Goal: Task Accomplishment & Management: Complete application form

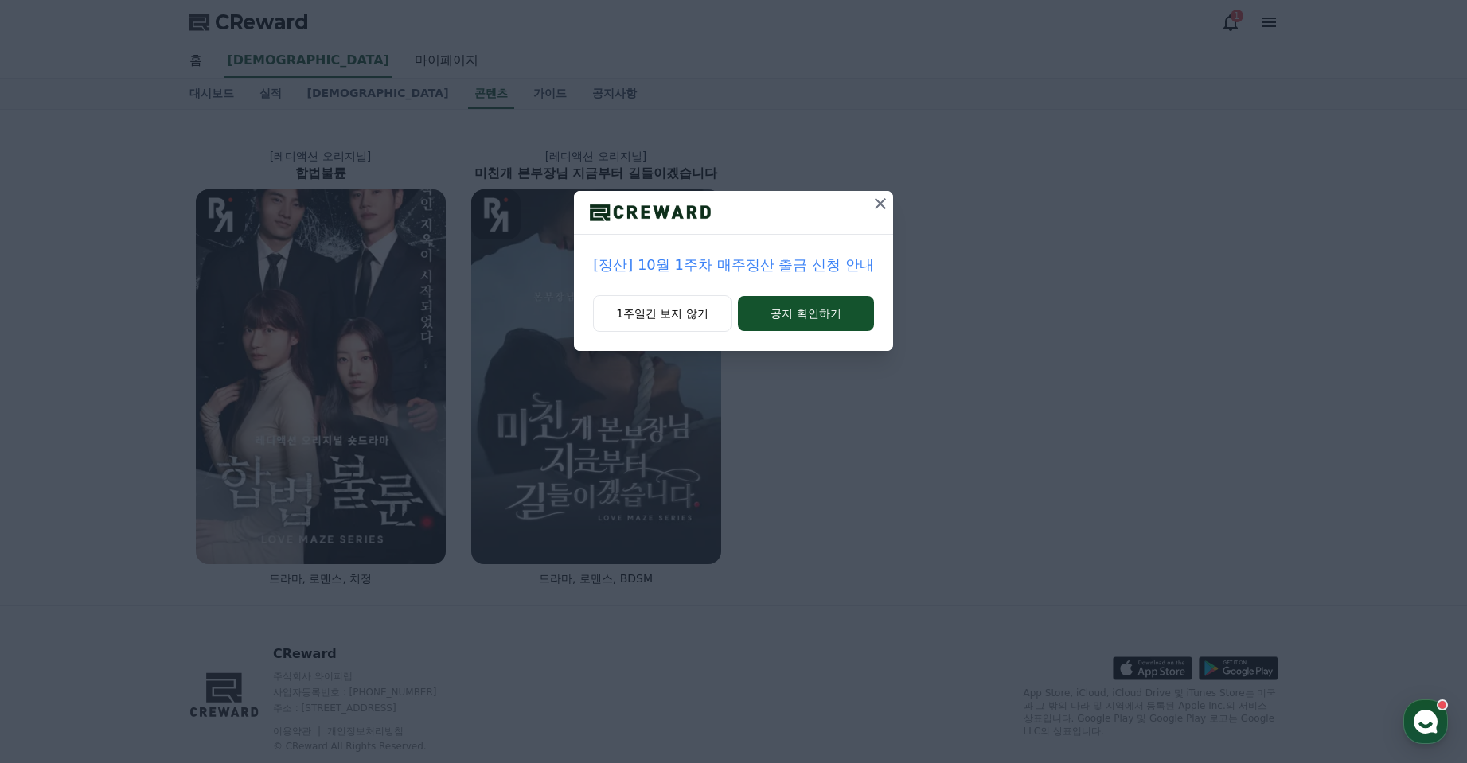
click at [890, 213] on icon at bounding box center [880, 203] width 19 height 19
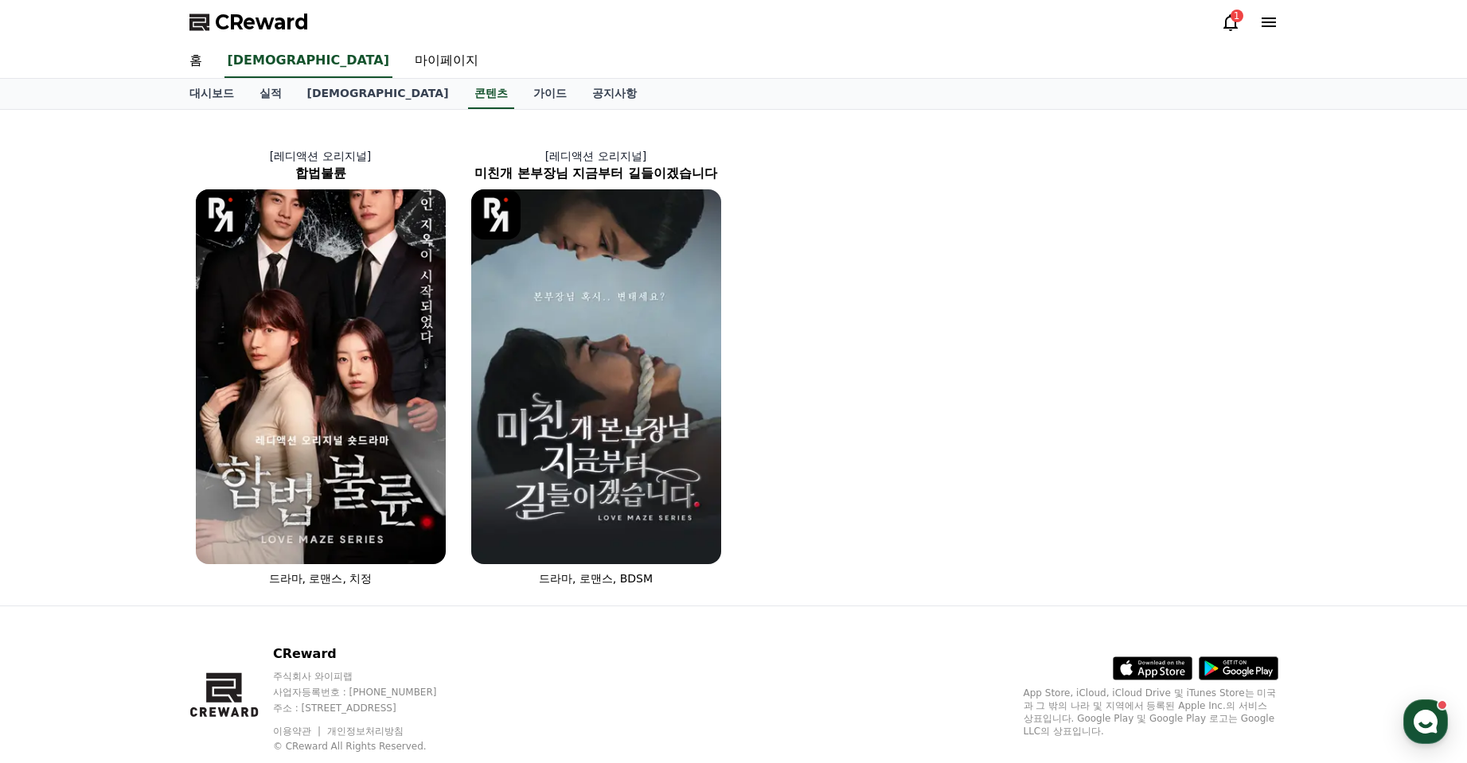
click at [1230, 22] on div "1" at bounding box center [1236, 16] width 13 height 13
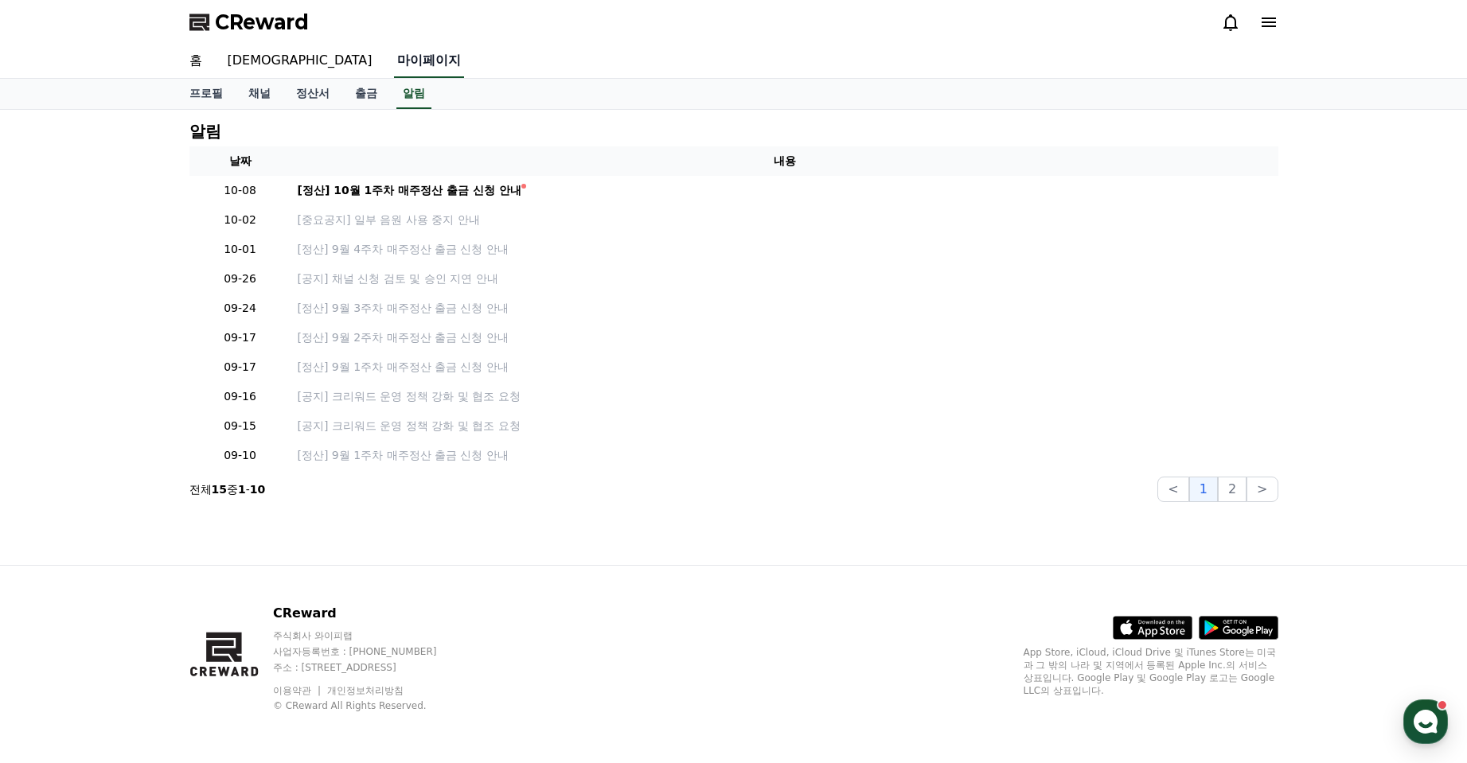
click at [394, 78] on link "마이페이지" at bounding box center [429, 61] width 70 height 33
select select "**********"
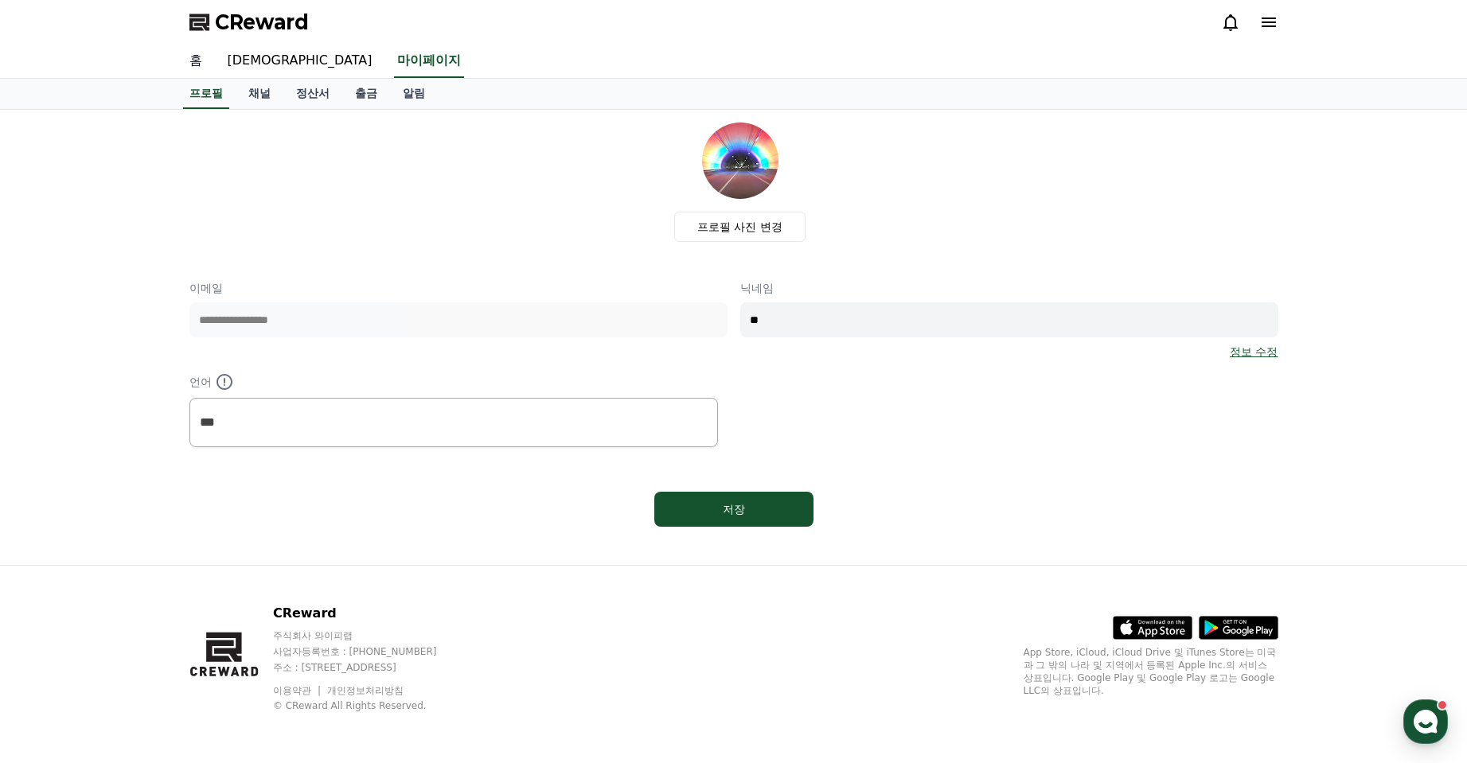
click at [202, 78] on link "홈" at bounding box center [196, 61] width 38 height 33
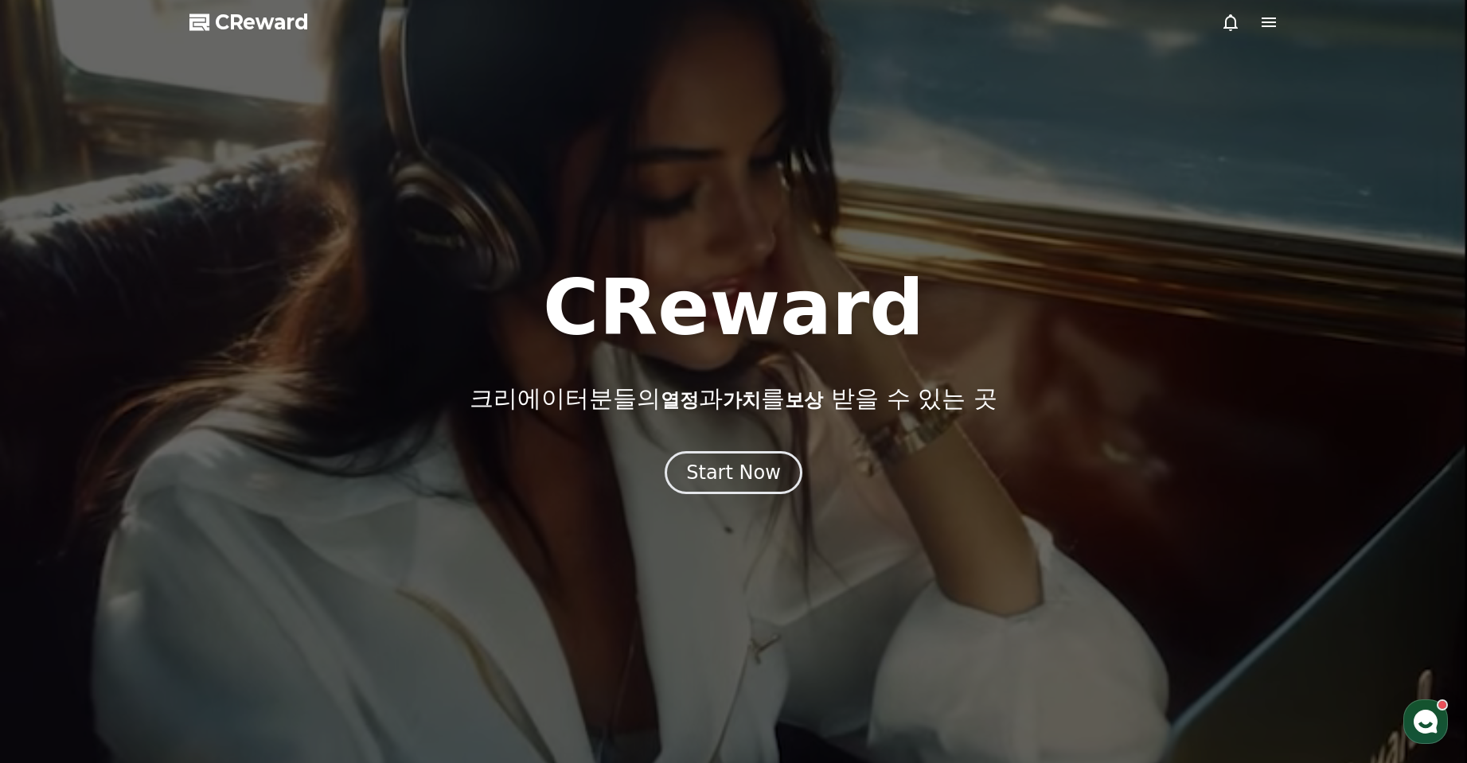
click at [779, 126] on div at bounding box center [733, 381] width 1467 height 763
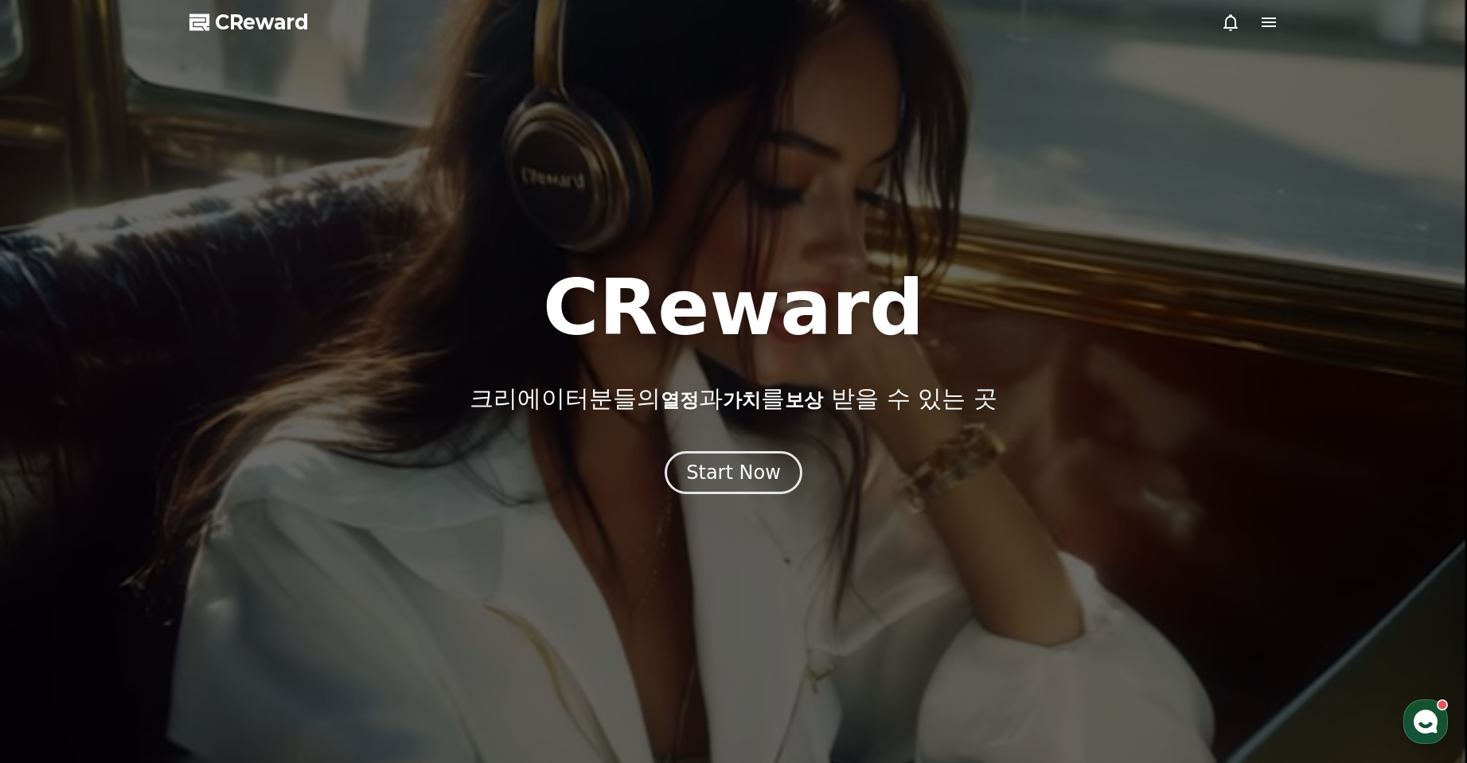
click at [745, 551] on div at bounding box center [733, 381] width 1467 height 763
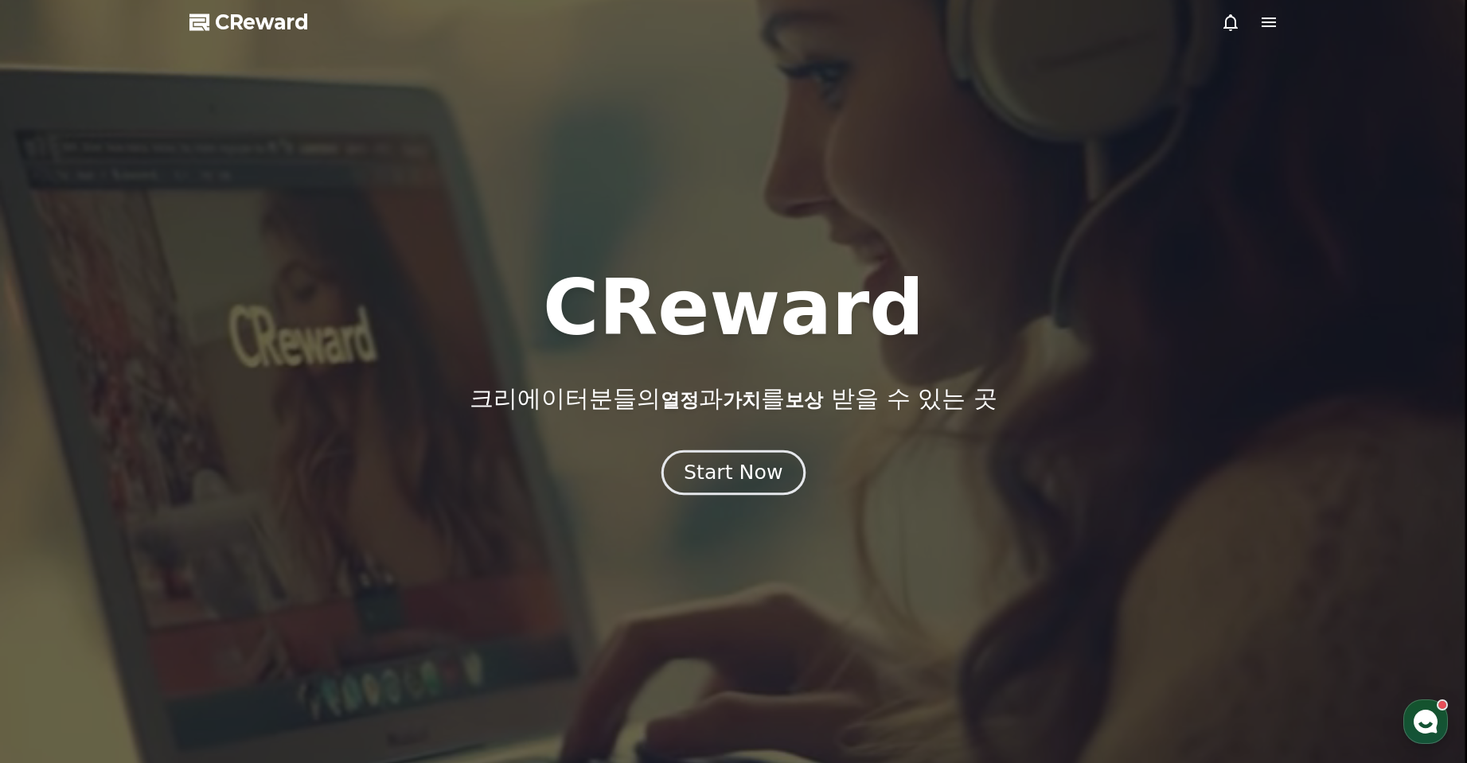
click at [738, 486] on div "Start Now" at bounding box center [733, 472] width 99 height 27
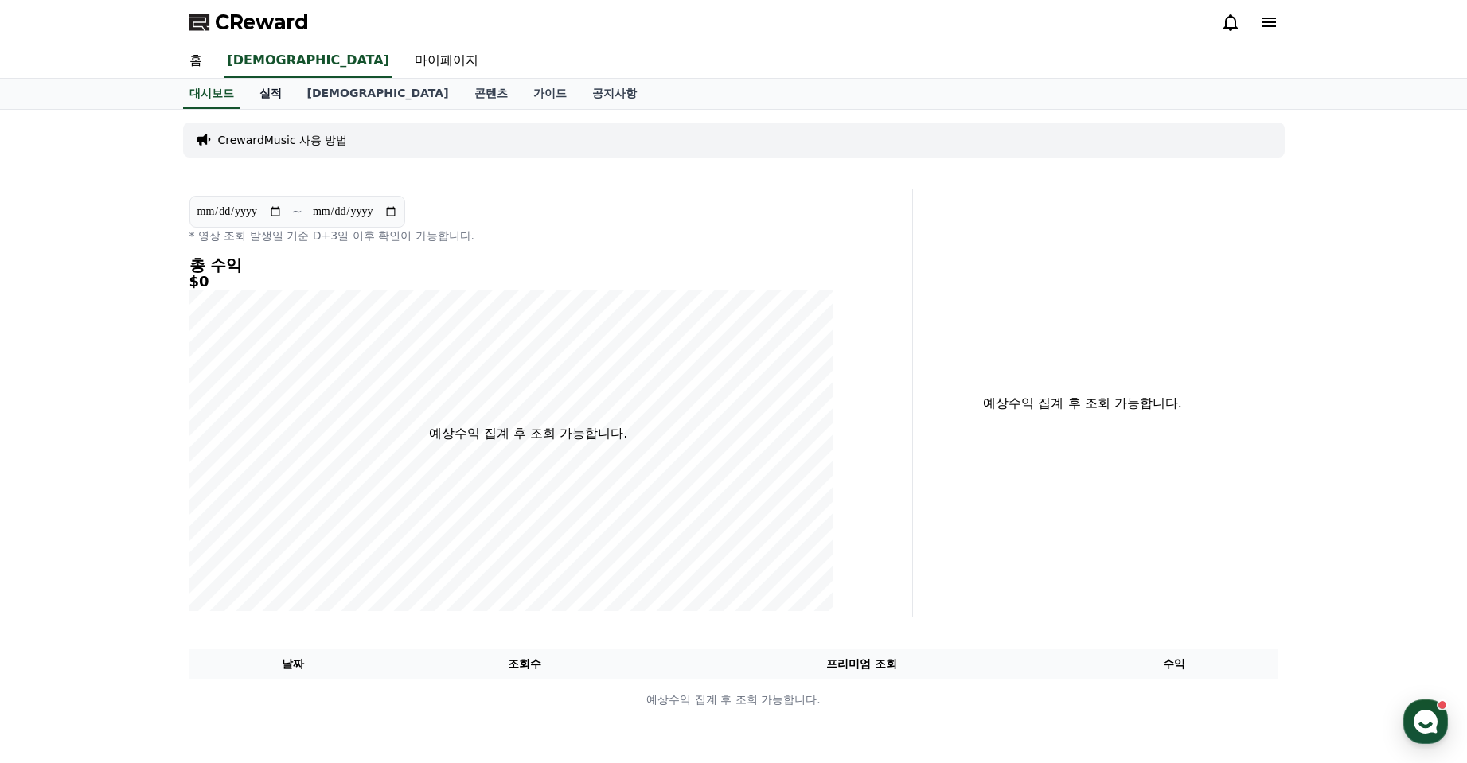
click at [294, 109] on link "실적" at bounding box center [271, 94] width 48 height 30
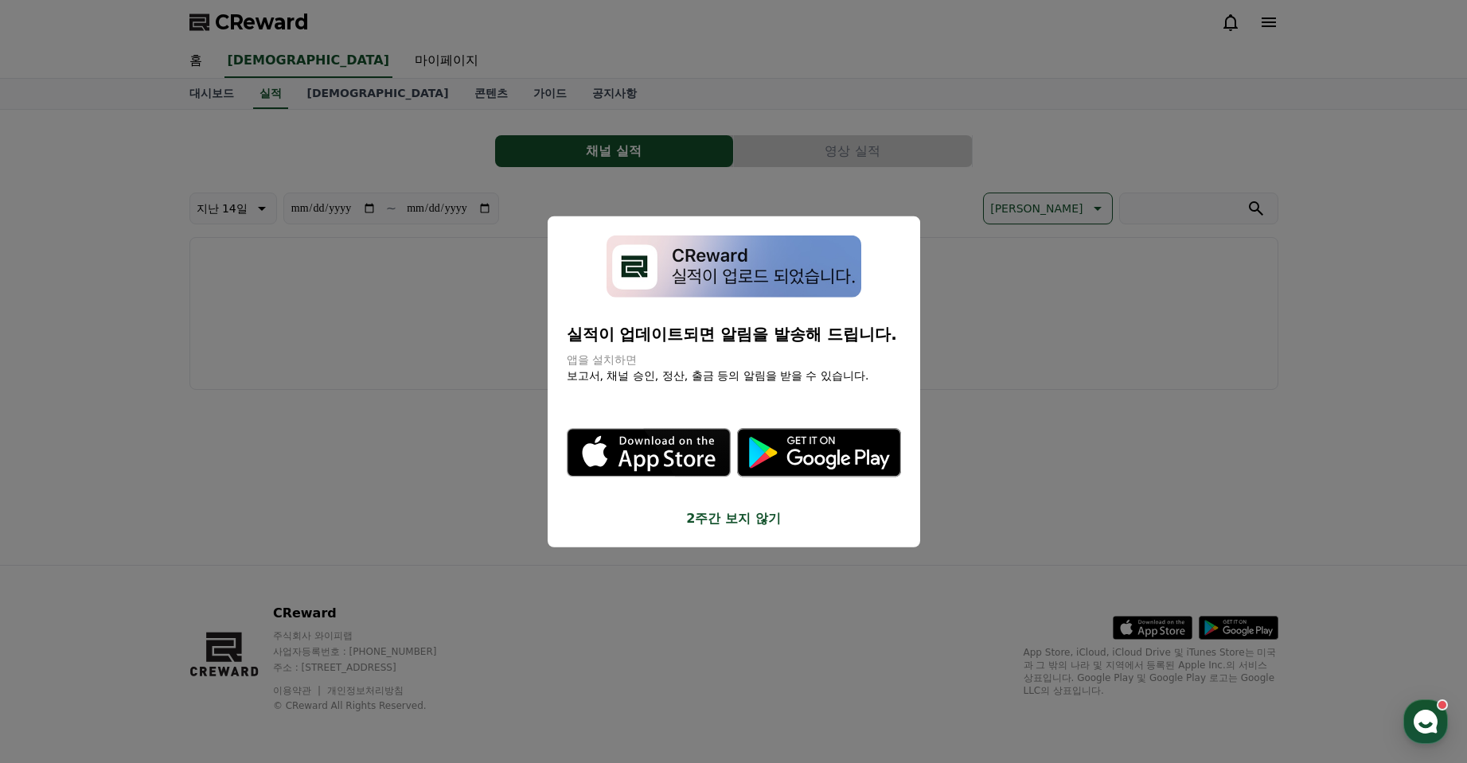
click at [403, 131] on button "close modal" at bounding box center [733, 381] width 1467 height 763
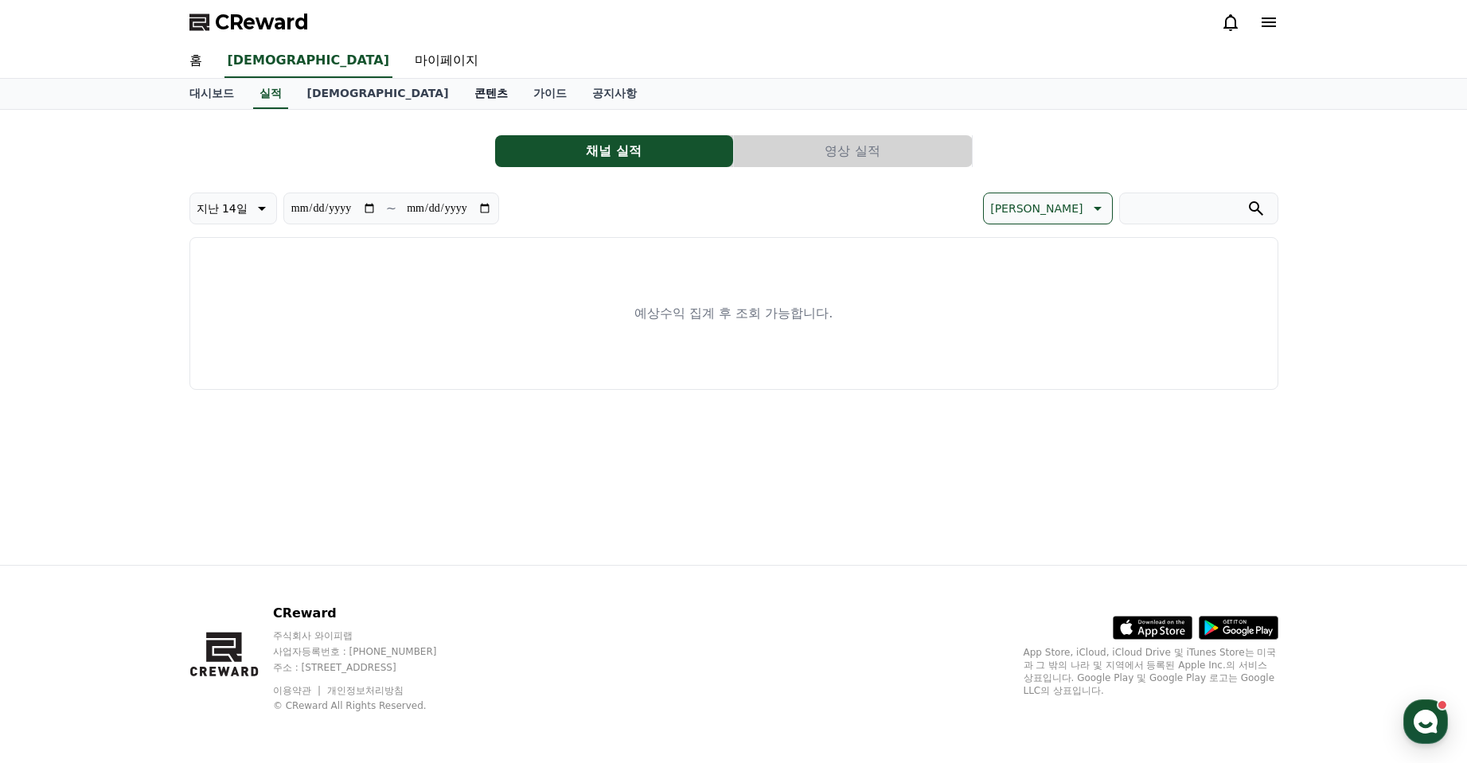
click at [462, 109] on link "콘텐츠" at bounding box center [491, 94] width 59 height 30
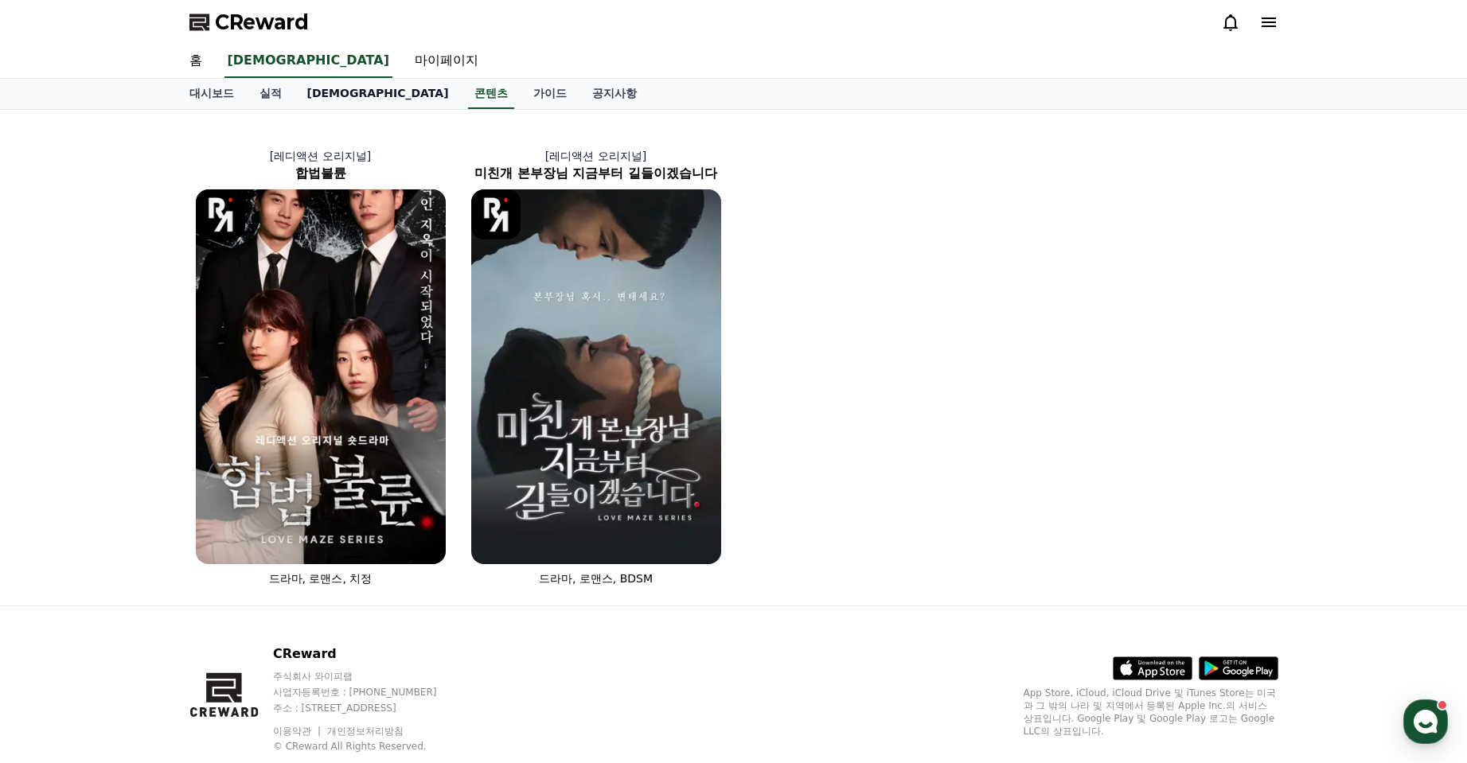
click at [400, 109] on link "[DEMOGRAPHIC_DATA]" at bounding box center [377, 94] width 167 height 30
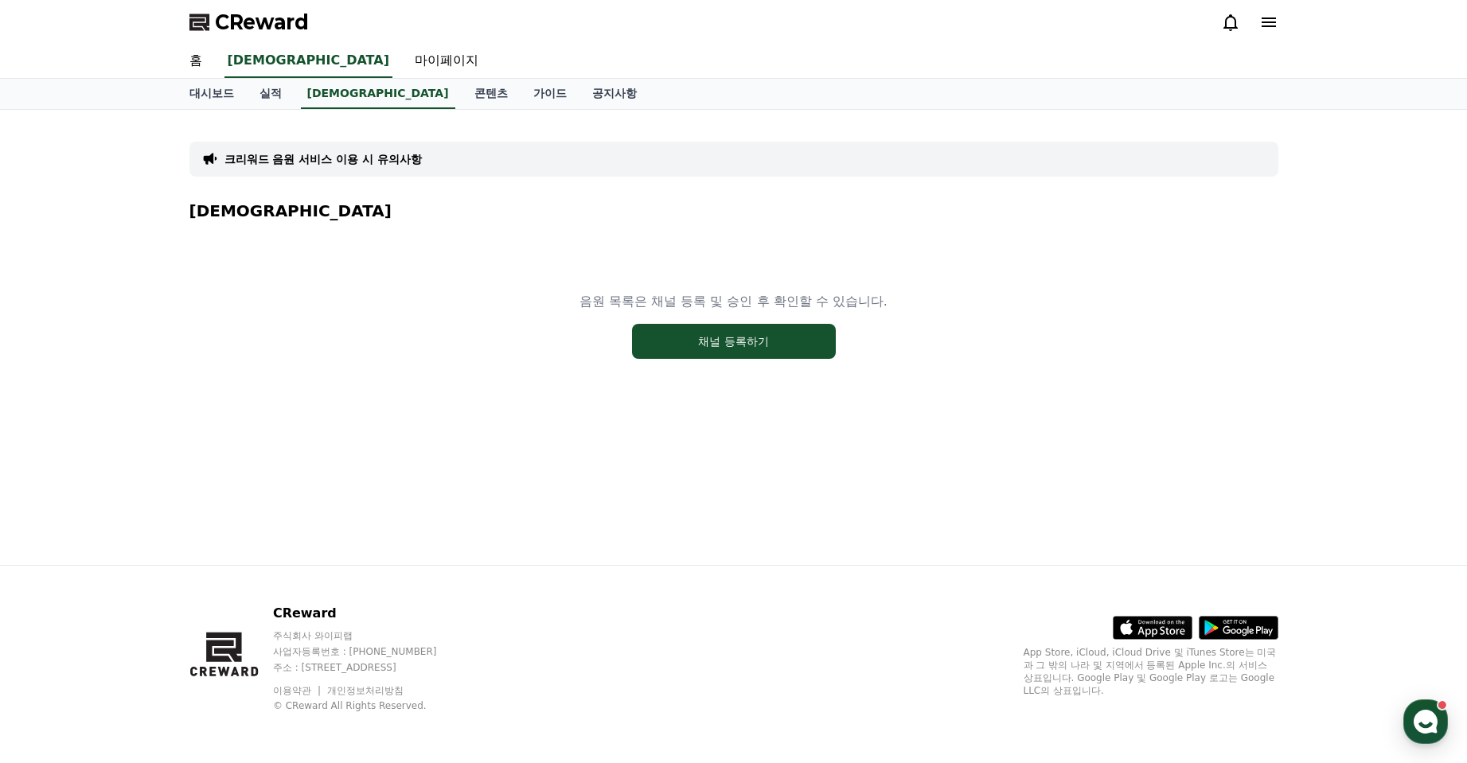
scroll to position [35, 0]
click at [683, 359] on button "채널 등록하기" at bounding box center [734, 341] width 204 height 35
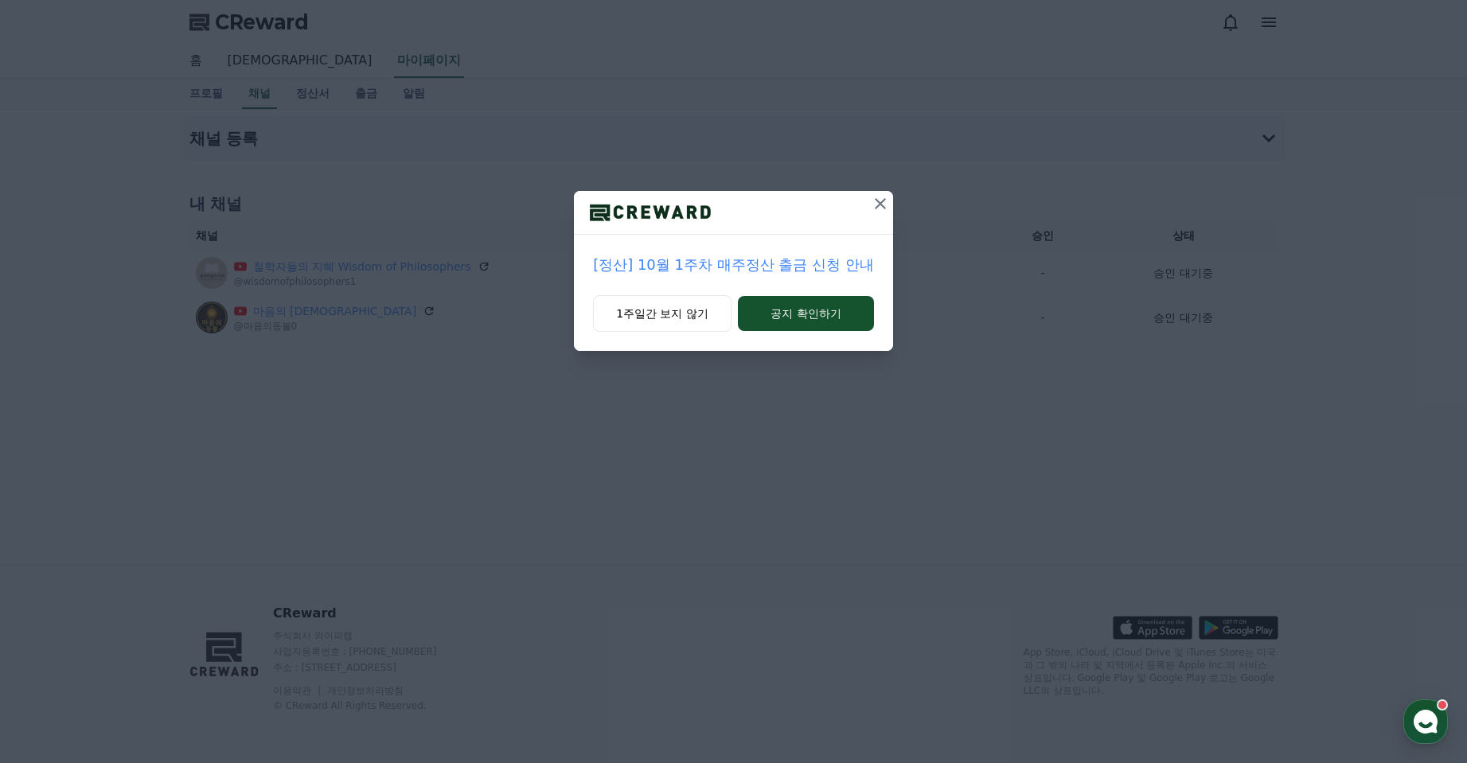
click at [890, 213] on icon at bounding box center [880, 203] width 19 height 19
